Goal: Entertainment & Leisure: Consume media (video, audio)

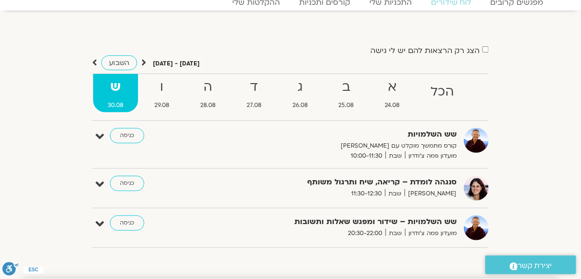
scroll to position [38, 0]
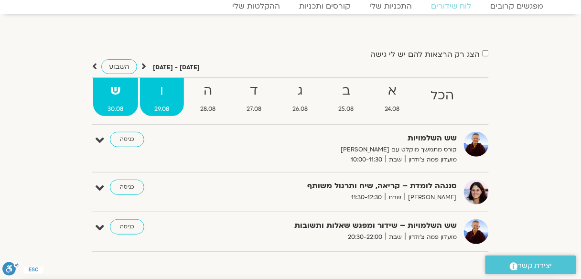
click at [157, 92] on strong "ו" at bounding box center [162, 90] width 44 height 21
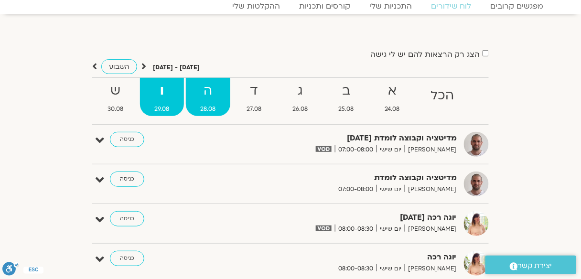
click at [205, 88] on strong "ה" at bounding box center [208, 90] width 44 height 21
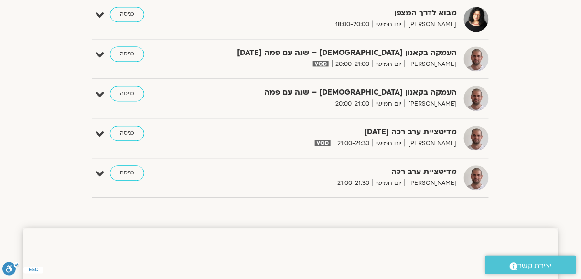
scroll to position [458, 0]
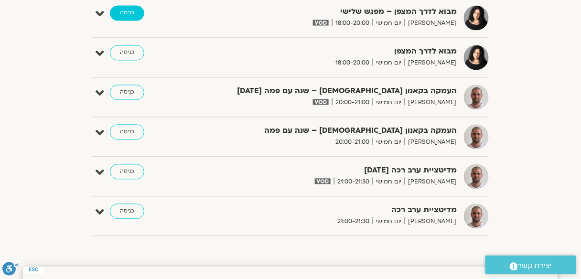
click at [128, 12] on link "כניסה" at bounding box center [127, 12] width 34 height 15
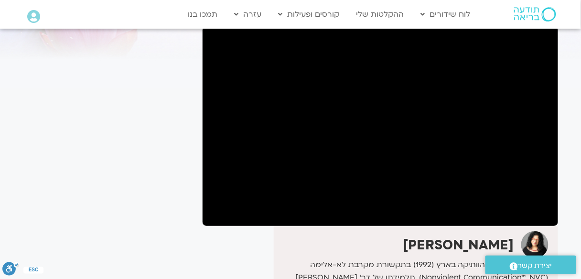
scroll to position [115, 0]
